Goal: Transaction & Acquisition: Purchase product/service

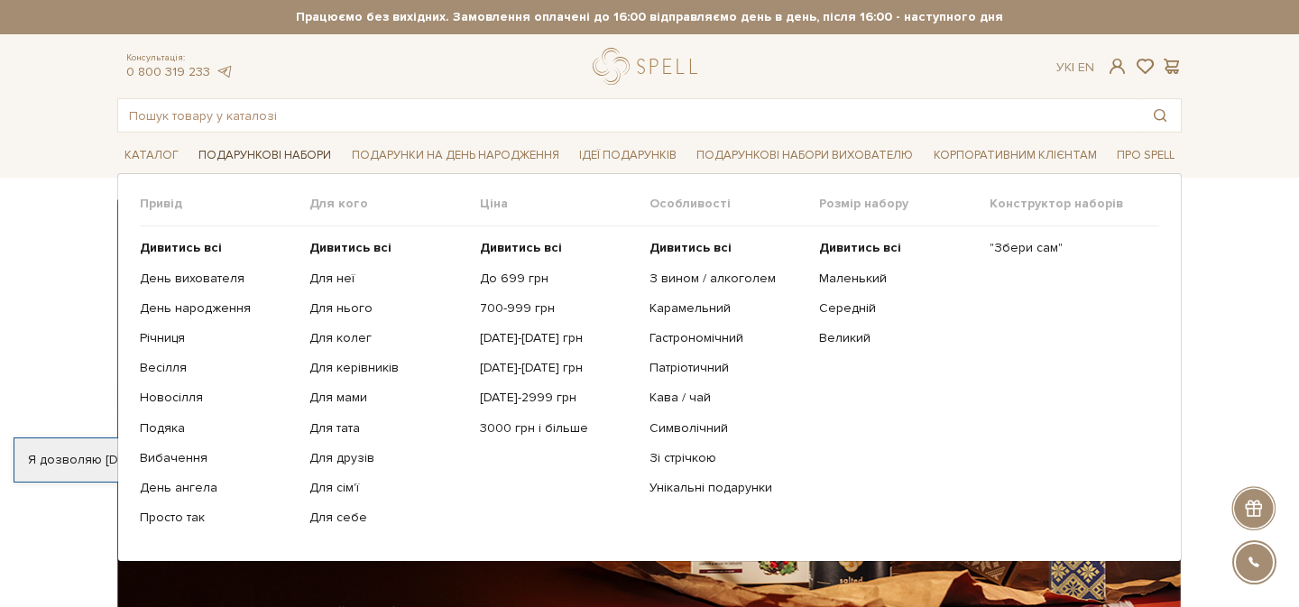
click at [298, 155] on link "Подарункові набори" at bounding box center [264, 156] width 147 height 28
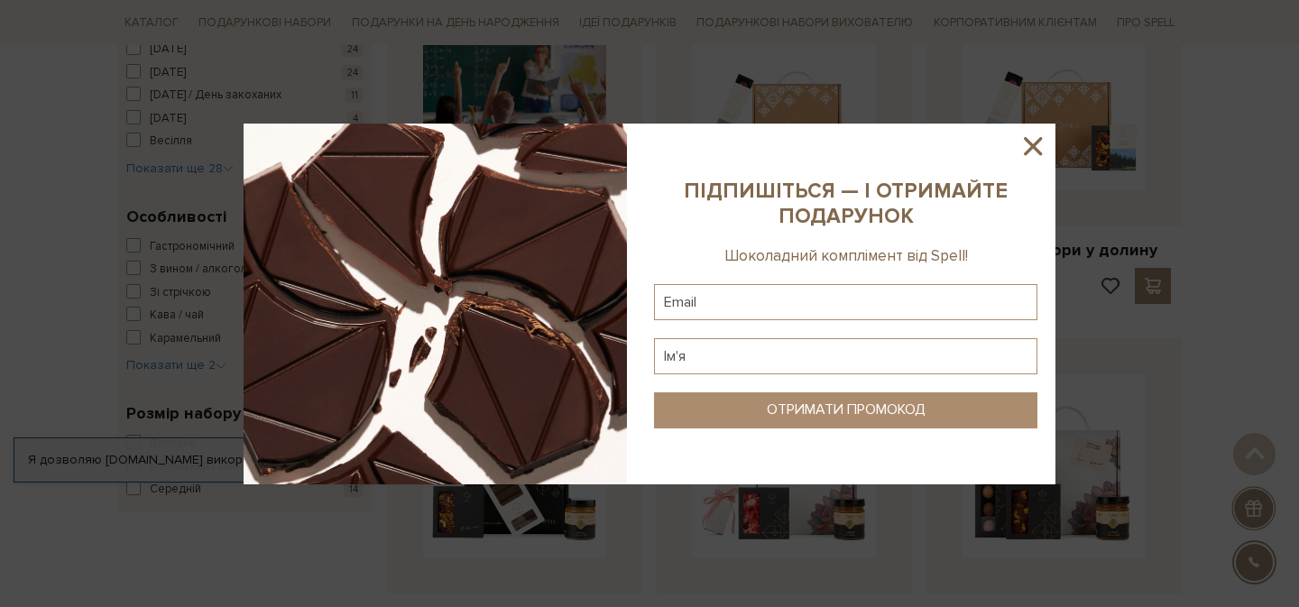
scroll to position [754, 0]
click at [1031, 146] on icon at bounding box center [1033, 146] width 18 height 18
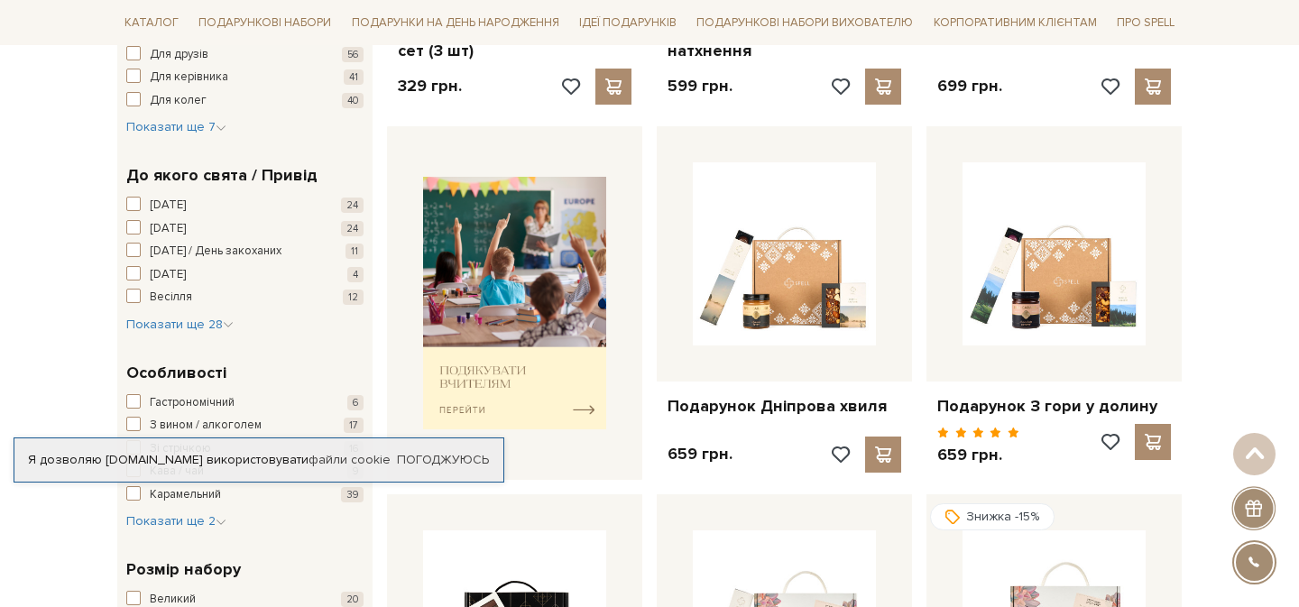
scroll to position [612, 0]
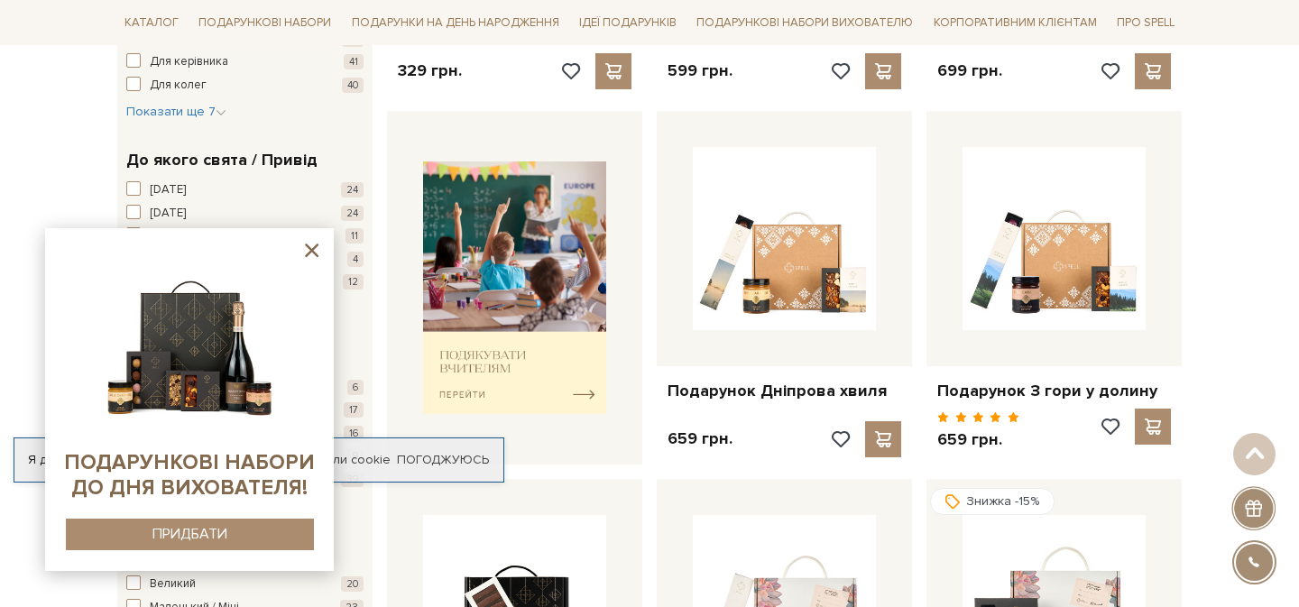
click at [306, 243] on icon at bounding box center [311, 250] width 23 height 23
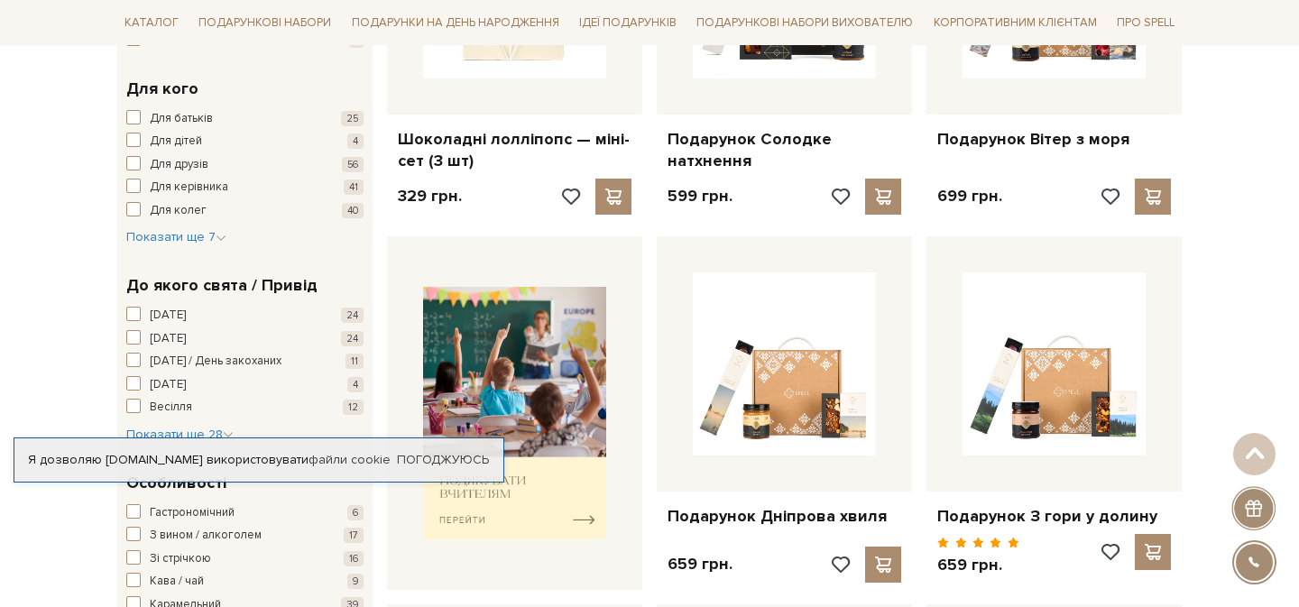
scroll to position [421, 0]
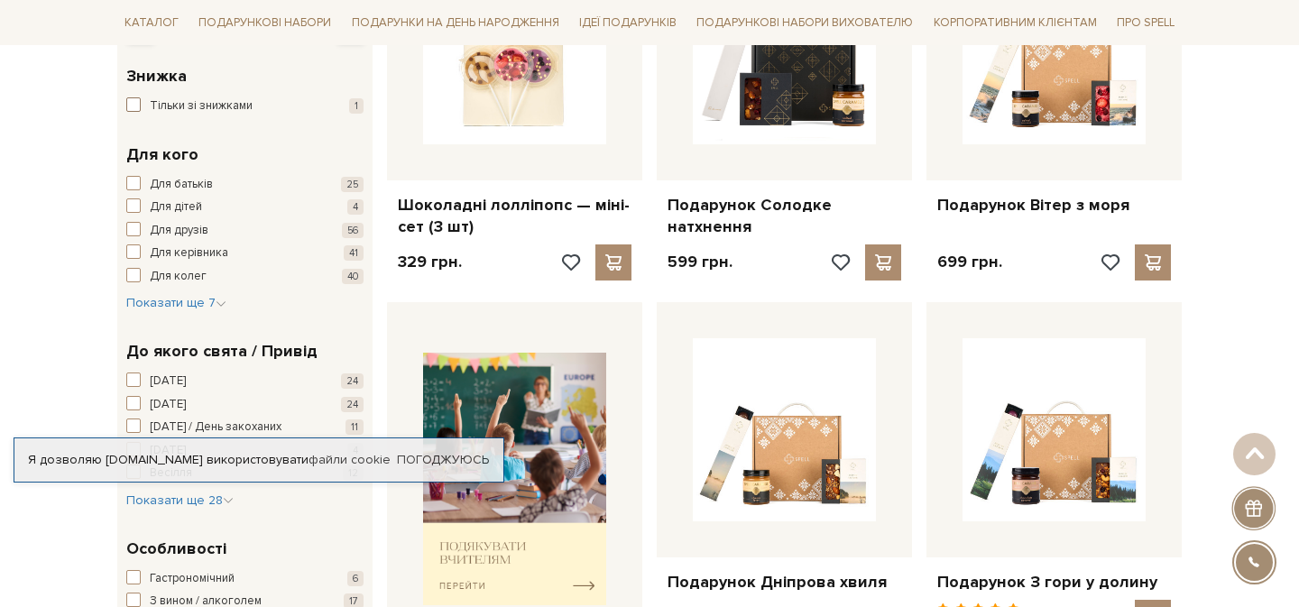
click at [132, 106] on span "button" at bounding box center [133, 104] width 14 height 14
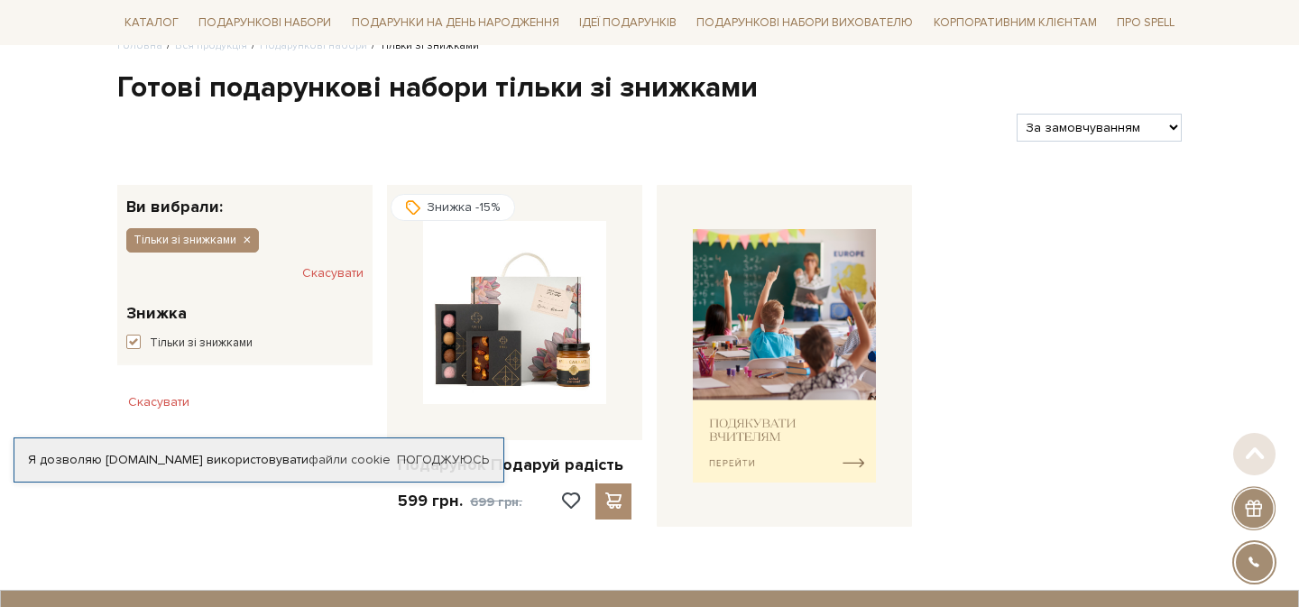
scroll to position [323, 0]
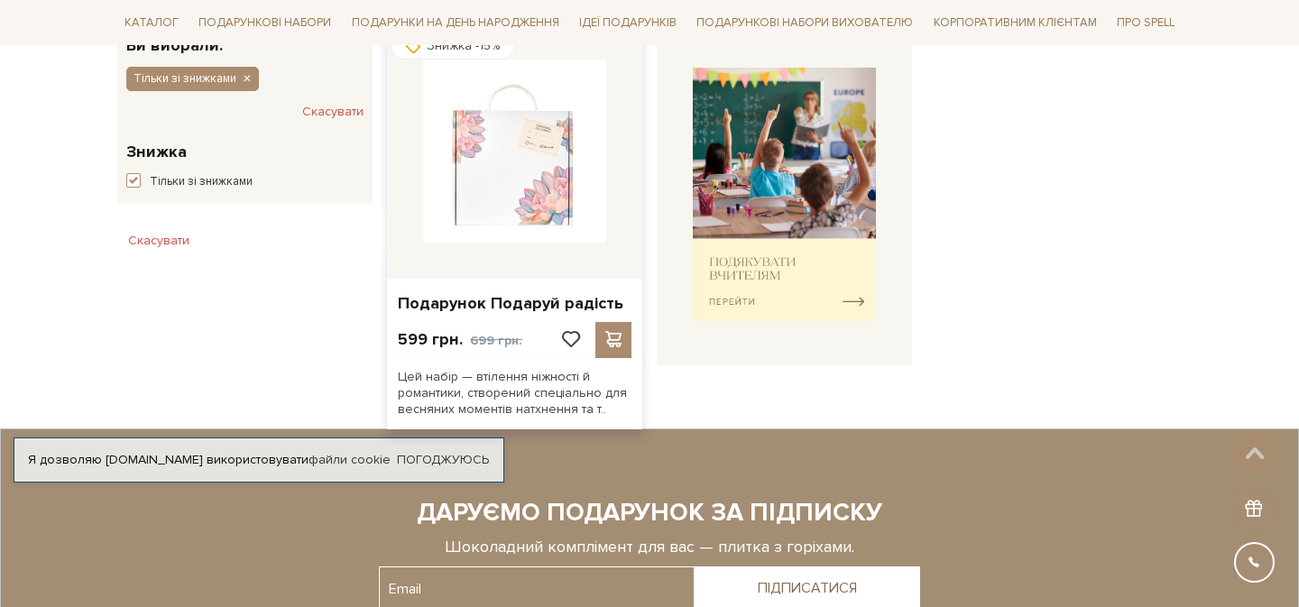
click at [526, 208] on img at bounding box center [514, 151] width 183 height 183
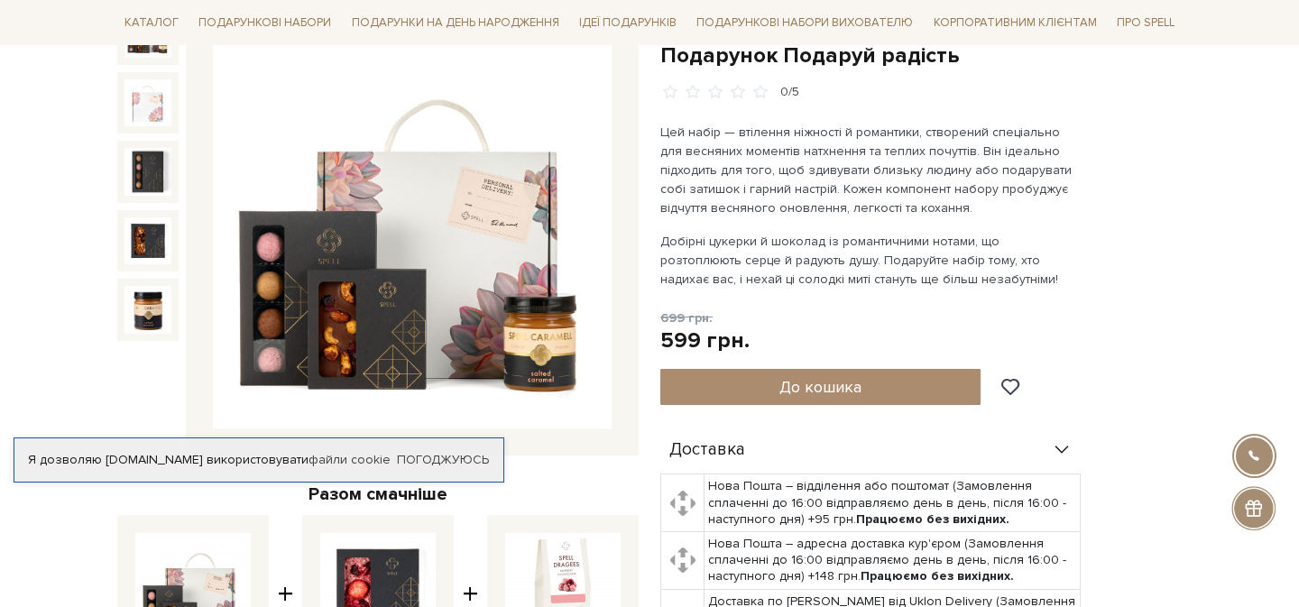
scroll to position [236, 0]
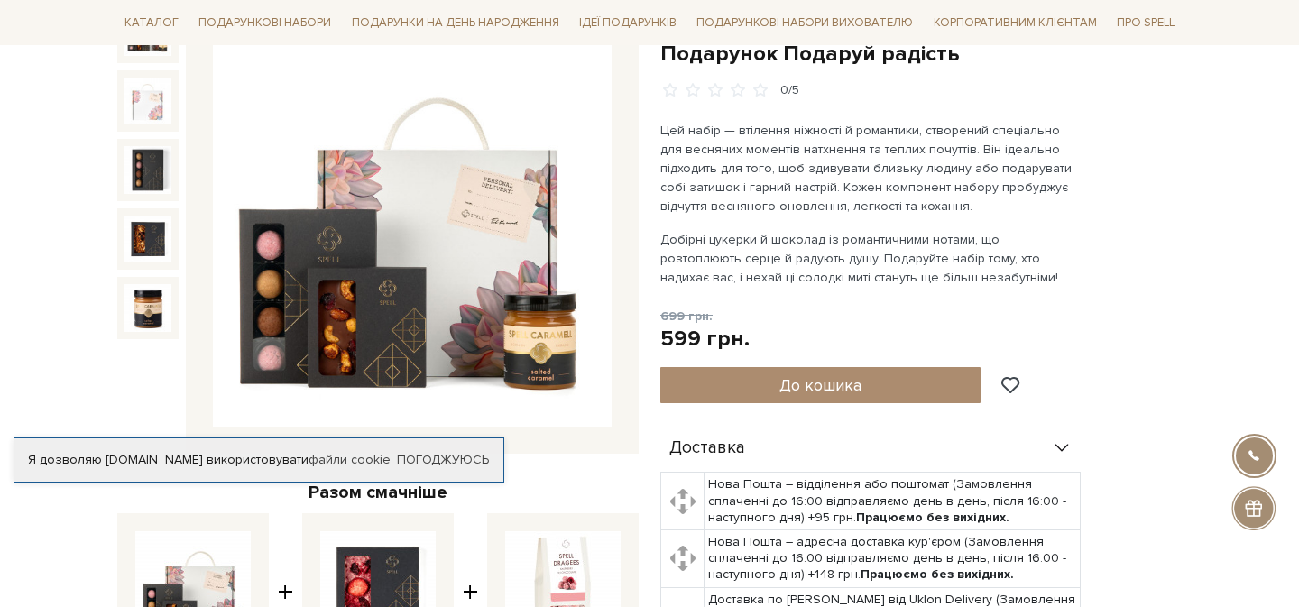
click at [498, 273] on img at bounding box center [412, 228] width 399 height 399
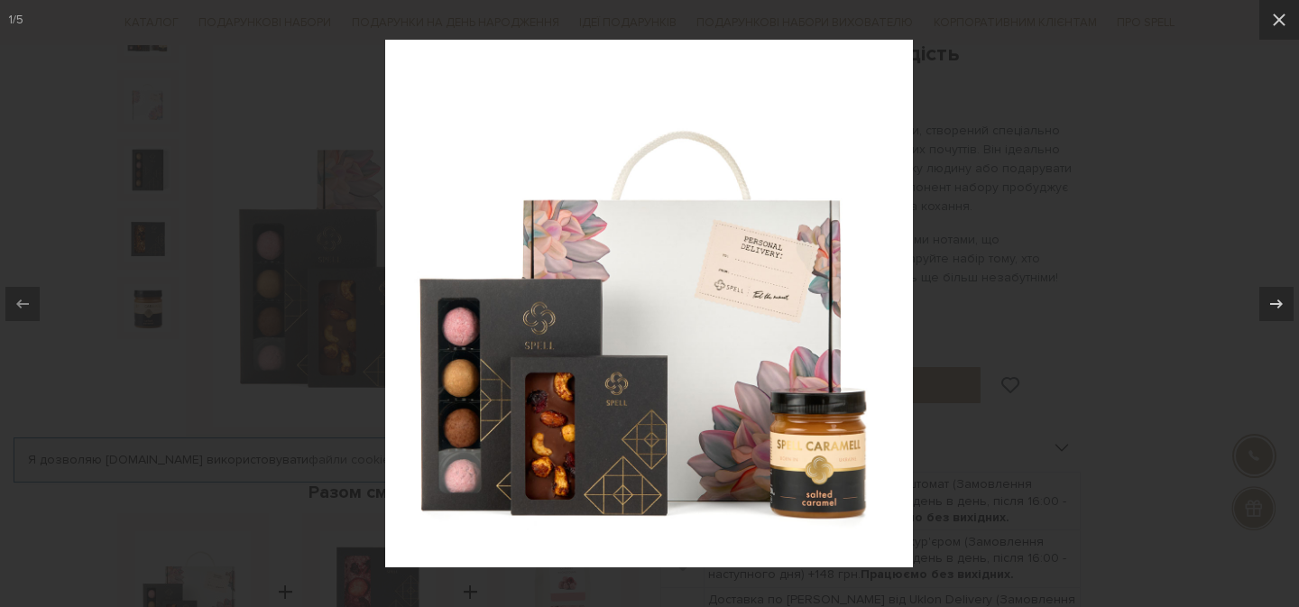
click at [832, 244] on img at bounding box center [649, 304] width 528 height 528
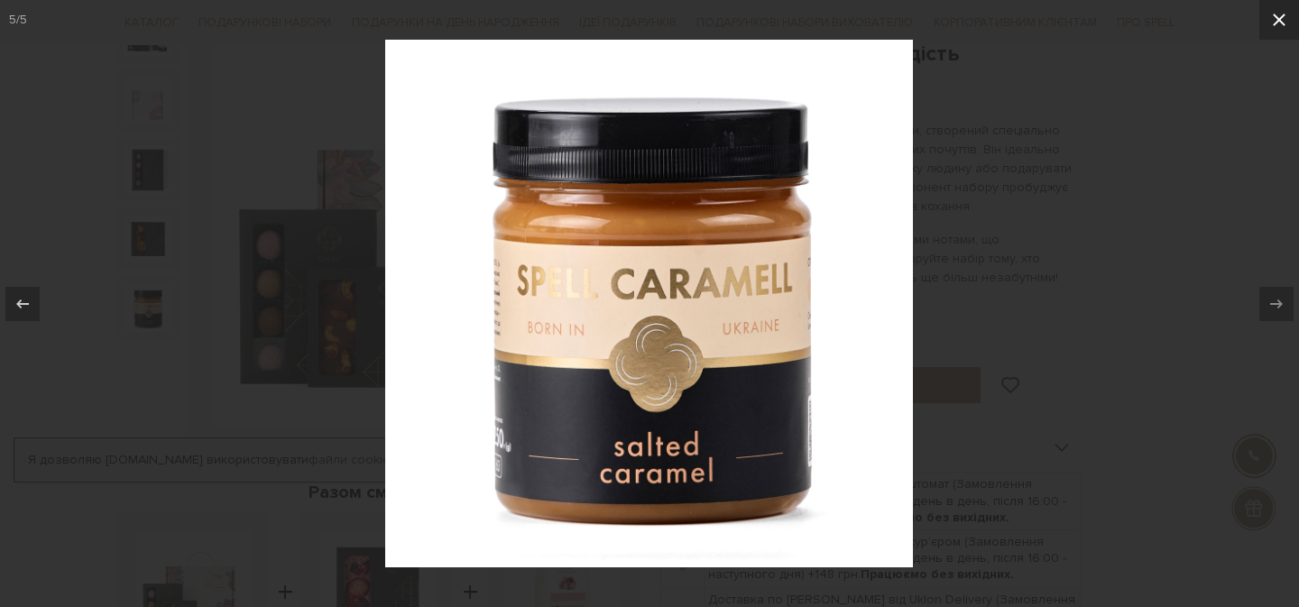
click at [1281, 19] on icon at bounding box center [1279, 20] width 22 height 22
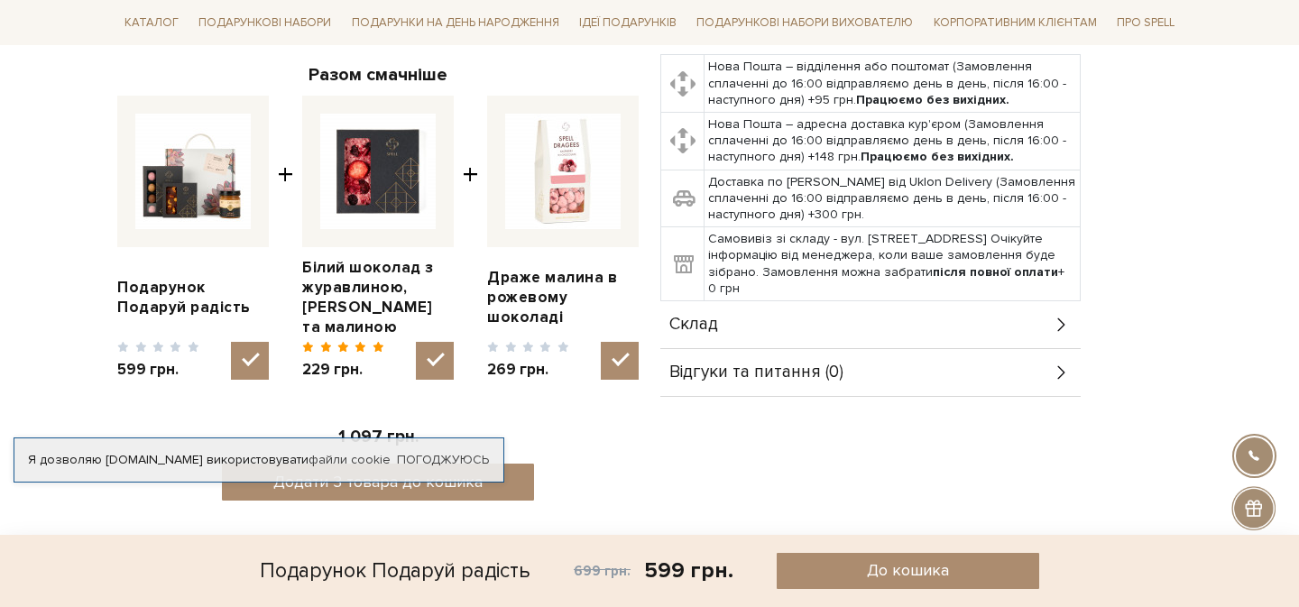
scroll to position [658, 0]
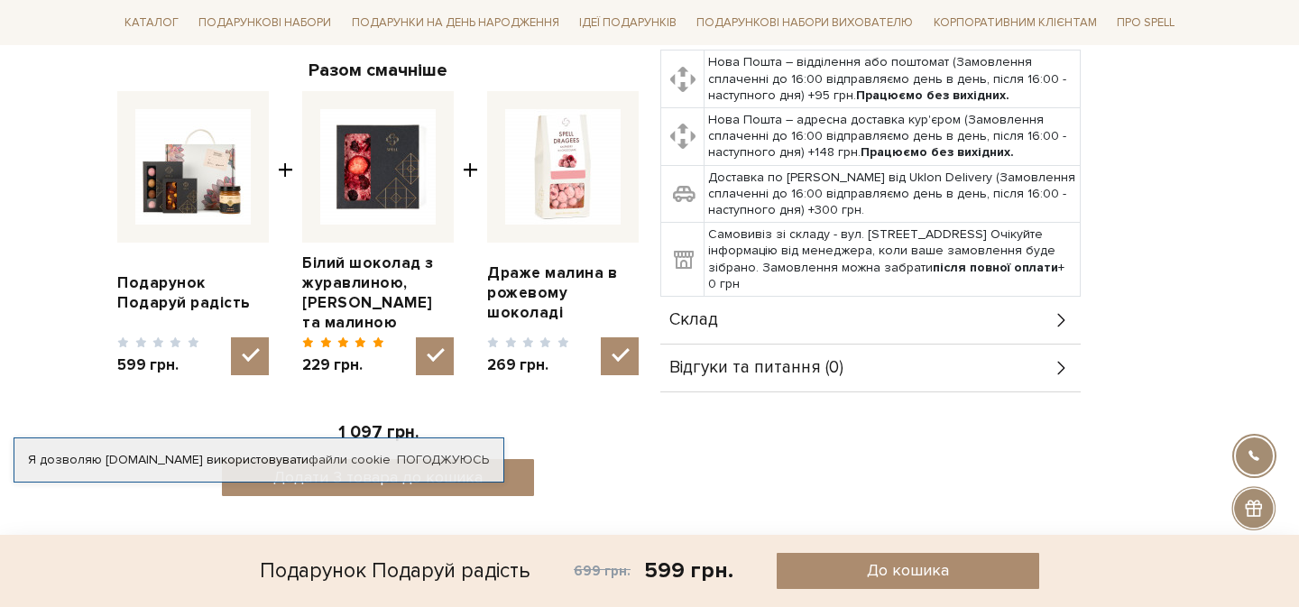
click at [842, 323] on div "Склад" at bounding box center [870, 320] width 420 height 47
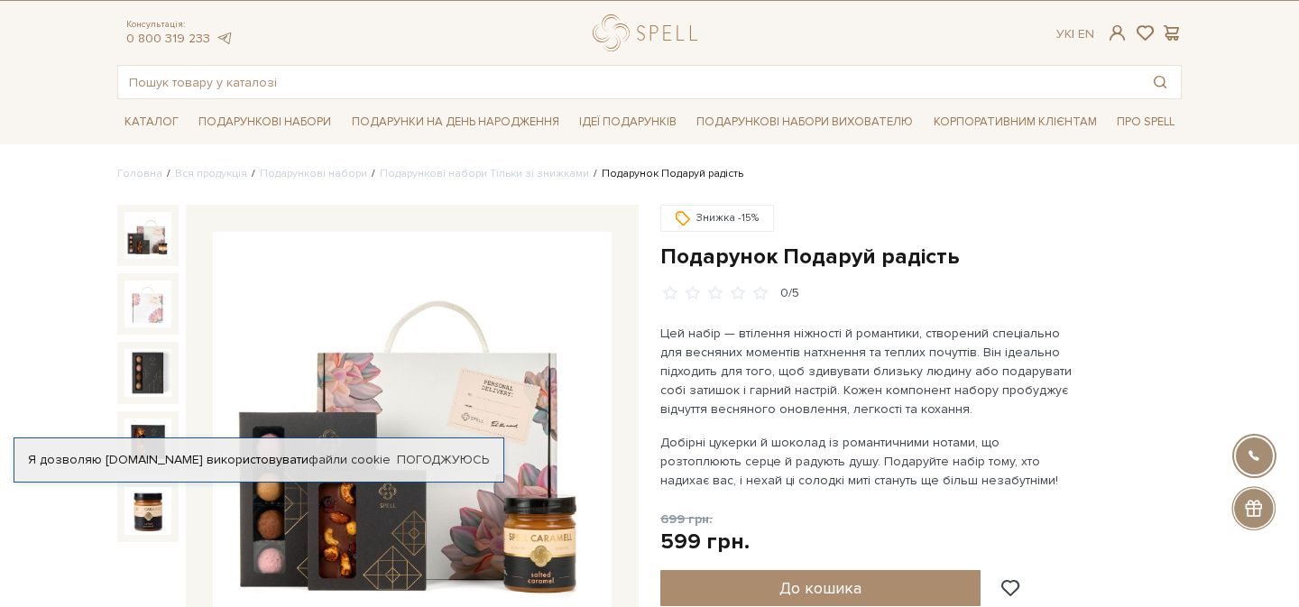
scroll to position [0, 0]
